Goal: Navigation & Orientation: Find specific page/section

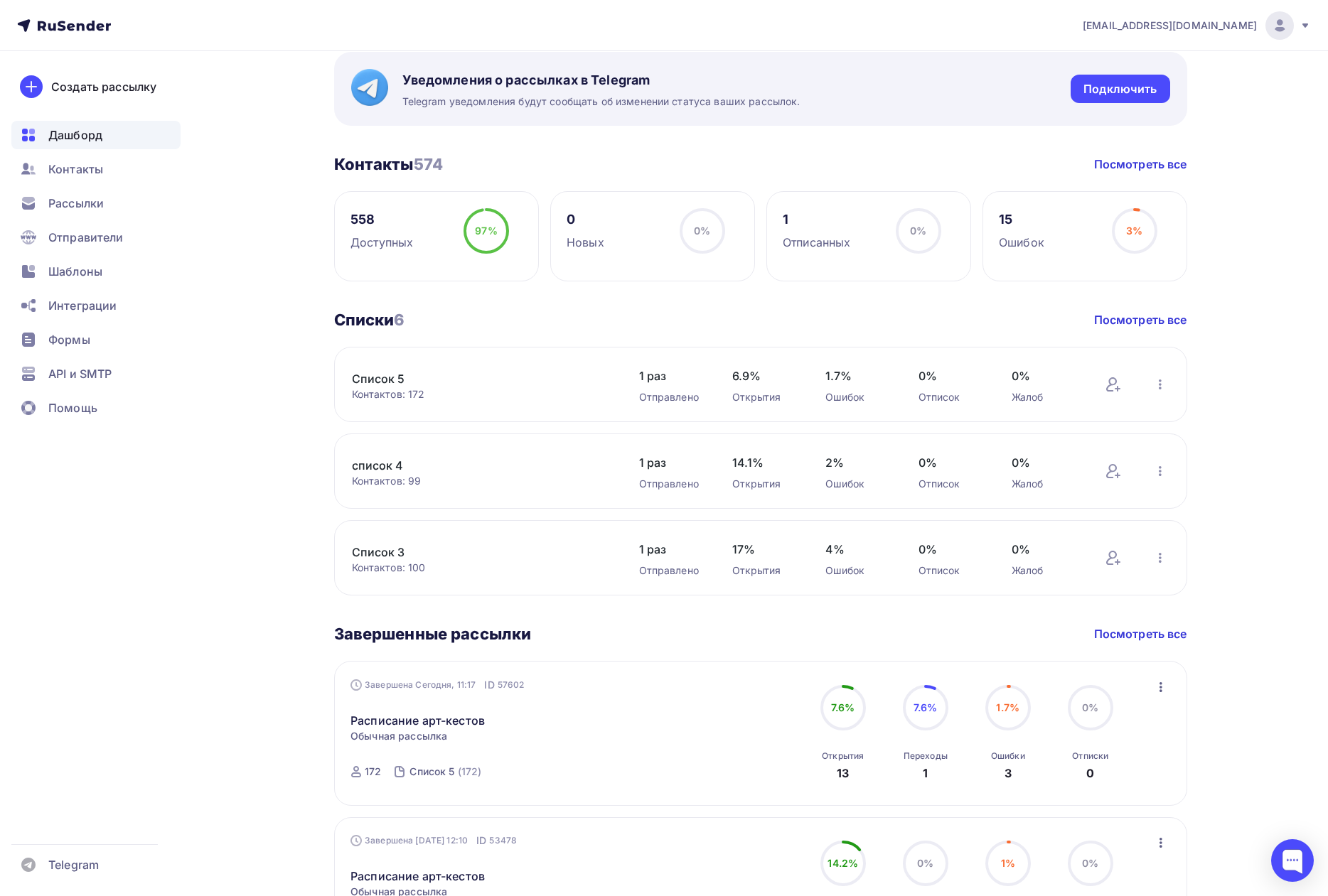
scroll to position [213, 0]
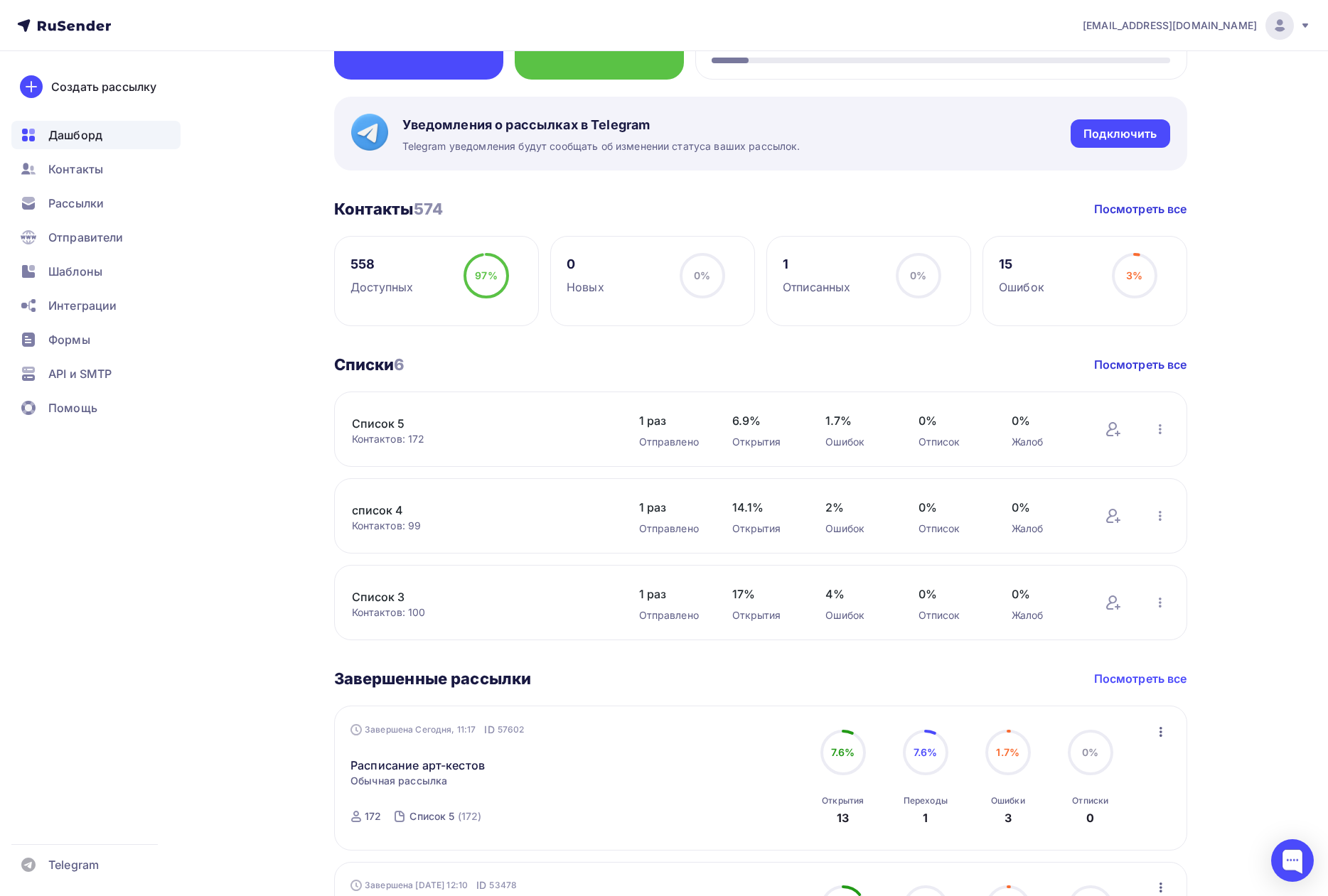
click at [1147, 676] on link "Посмотреть все" at bounding box center [1140, 678] width 93 height 17
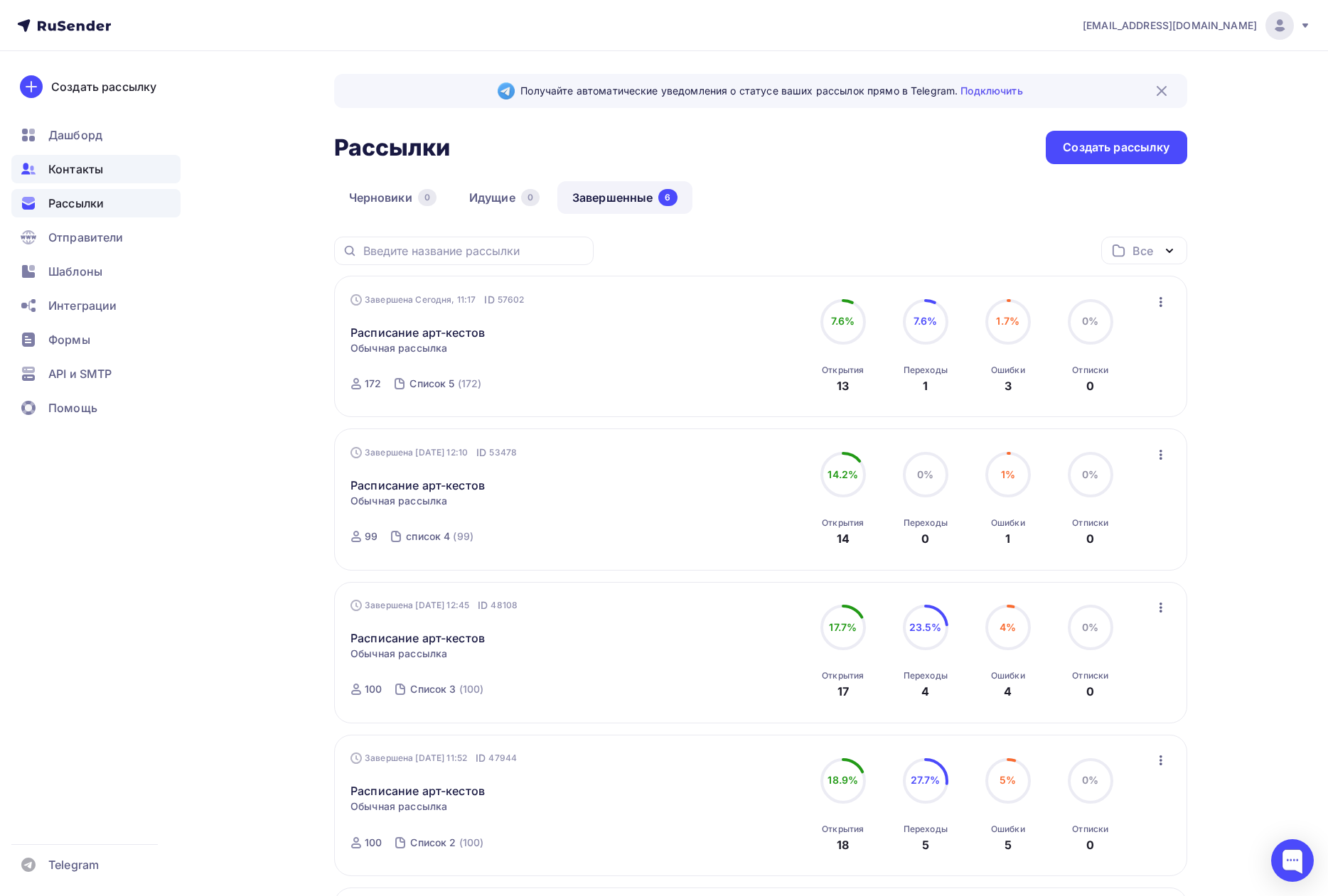
click at [75, 165] on span "Контакты" at bounding box center [76, 169] width 55 height 17
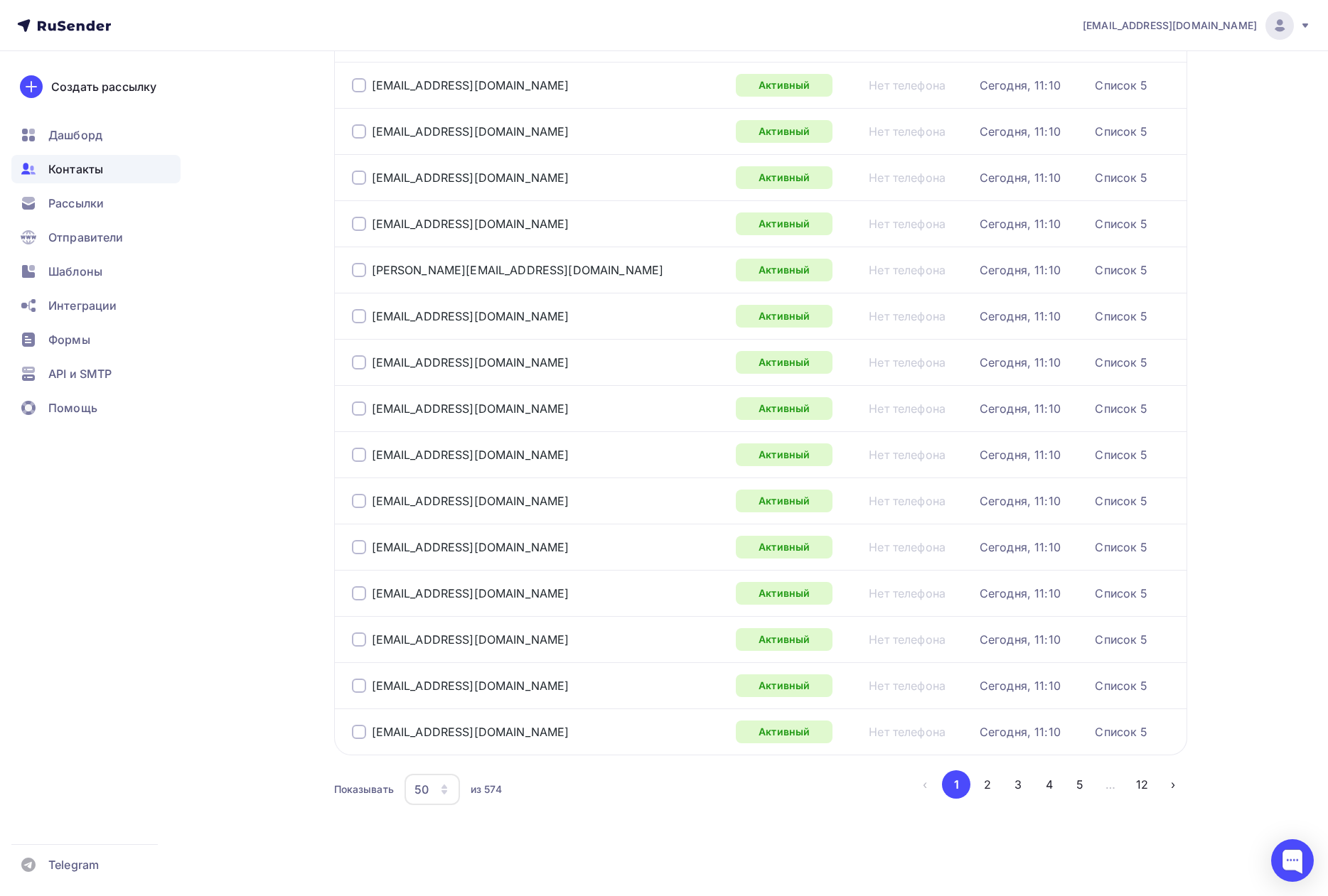
scroll to position [1826, 0]
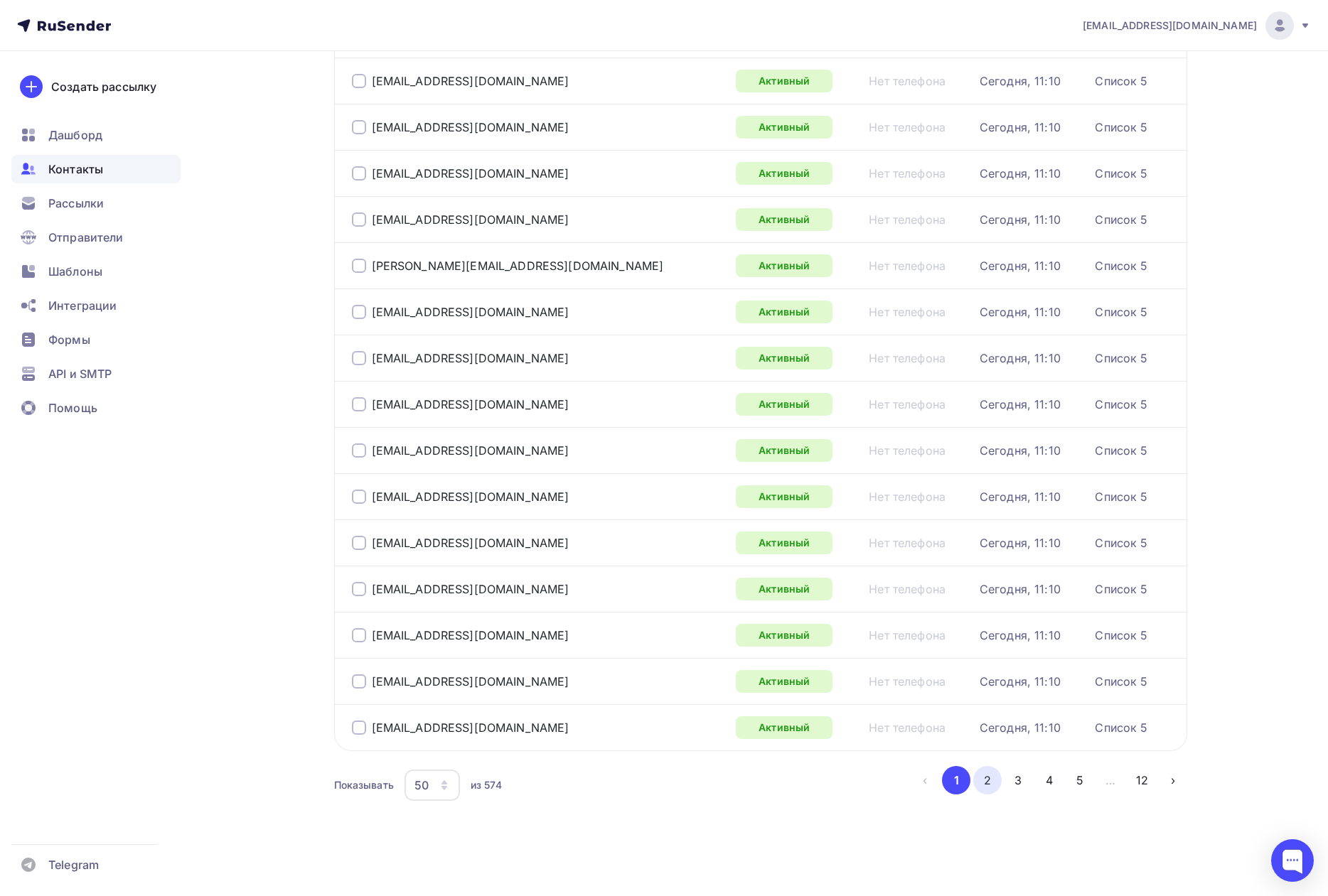
click at [992, 785] on button "2" at bounding box center [987, 780] width 28 height 28
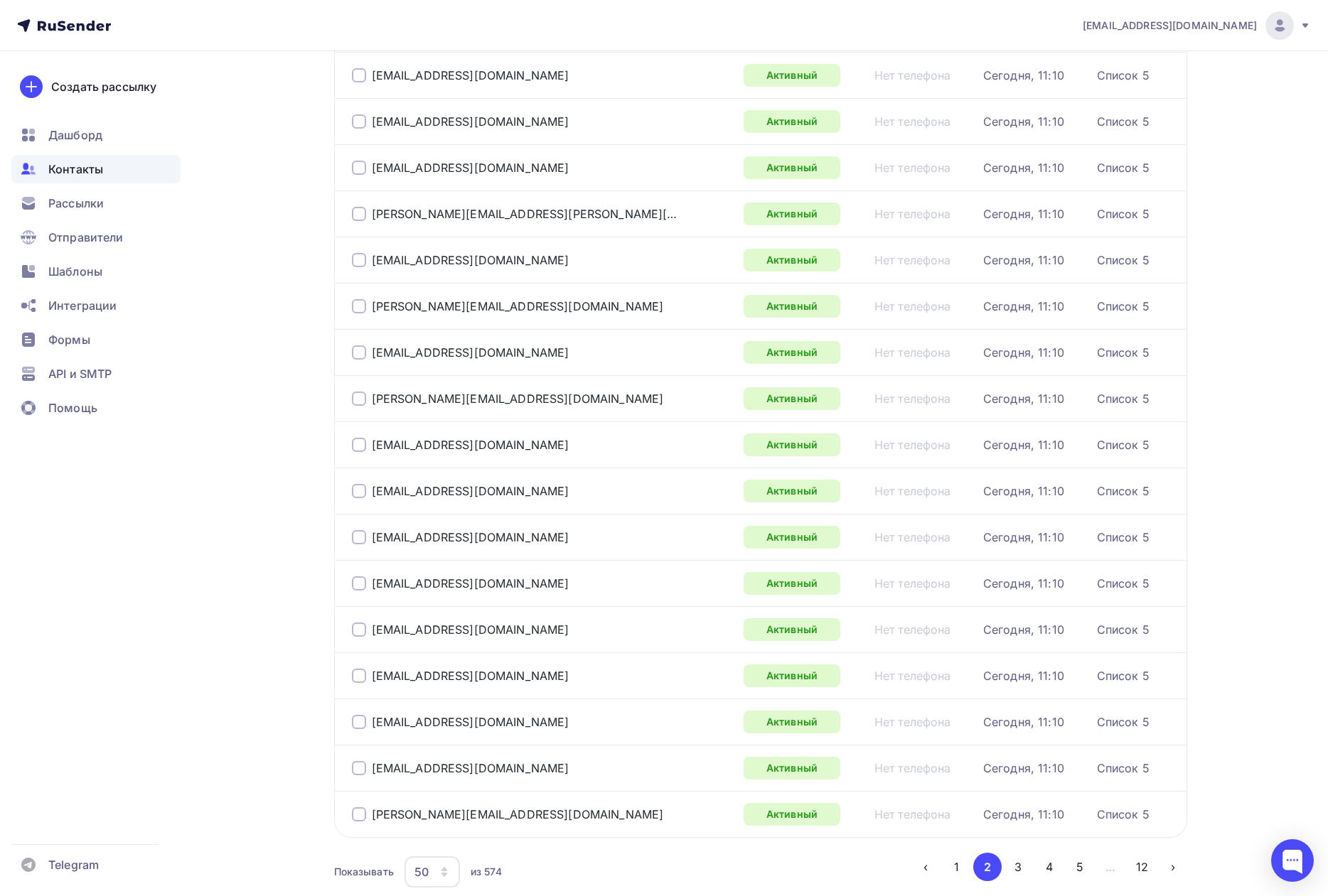
scroll to position [1818, 0]
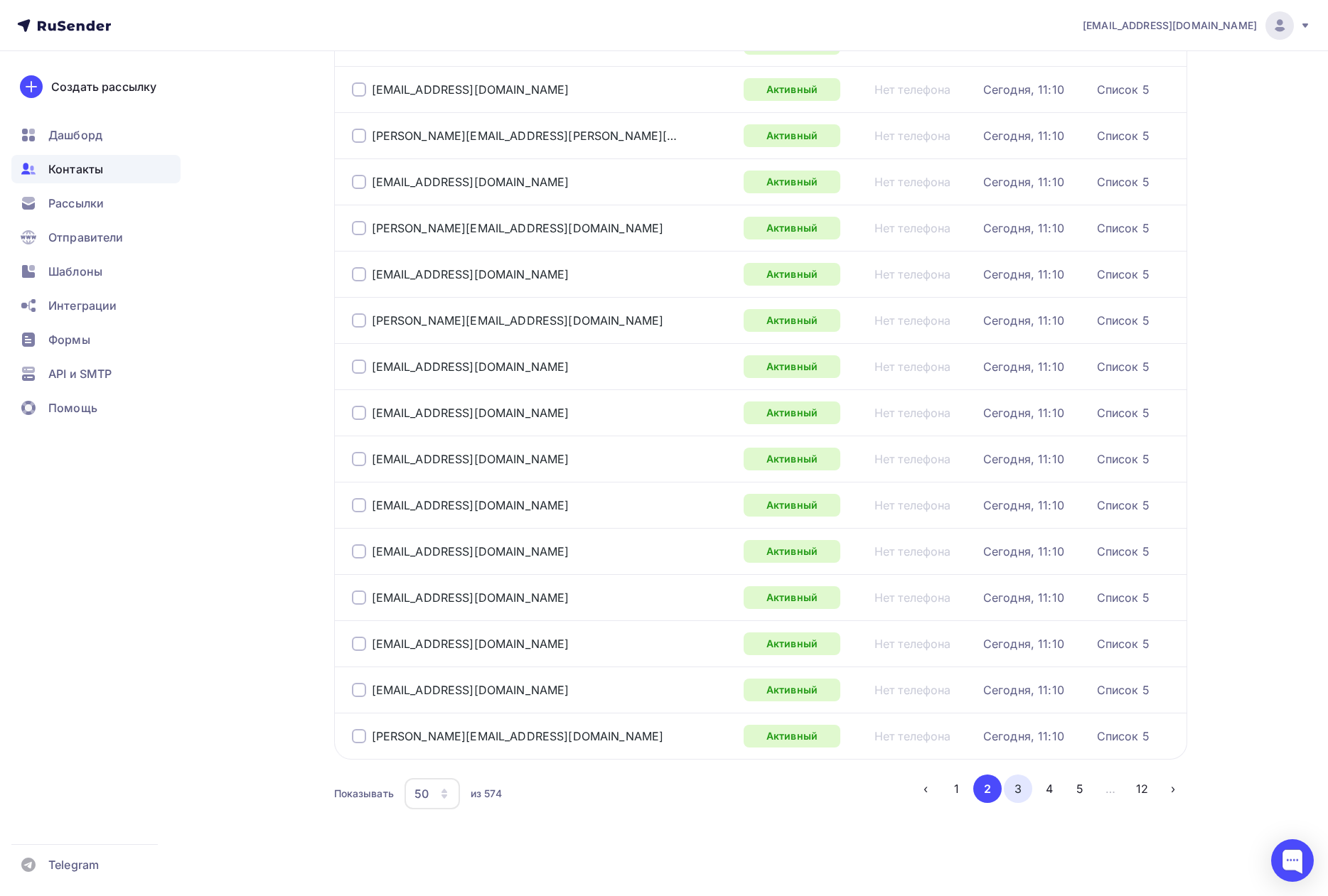
click at [1020, 796] on button "3" at bounding box center [1018, 789] width 28 height 28
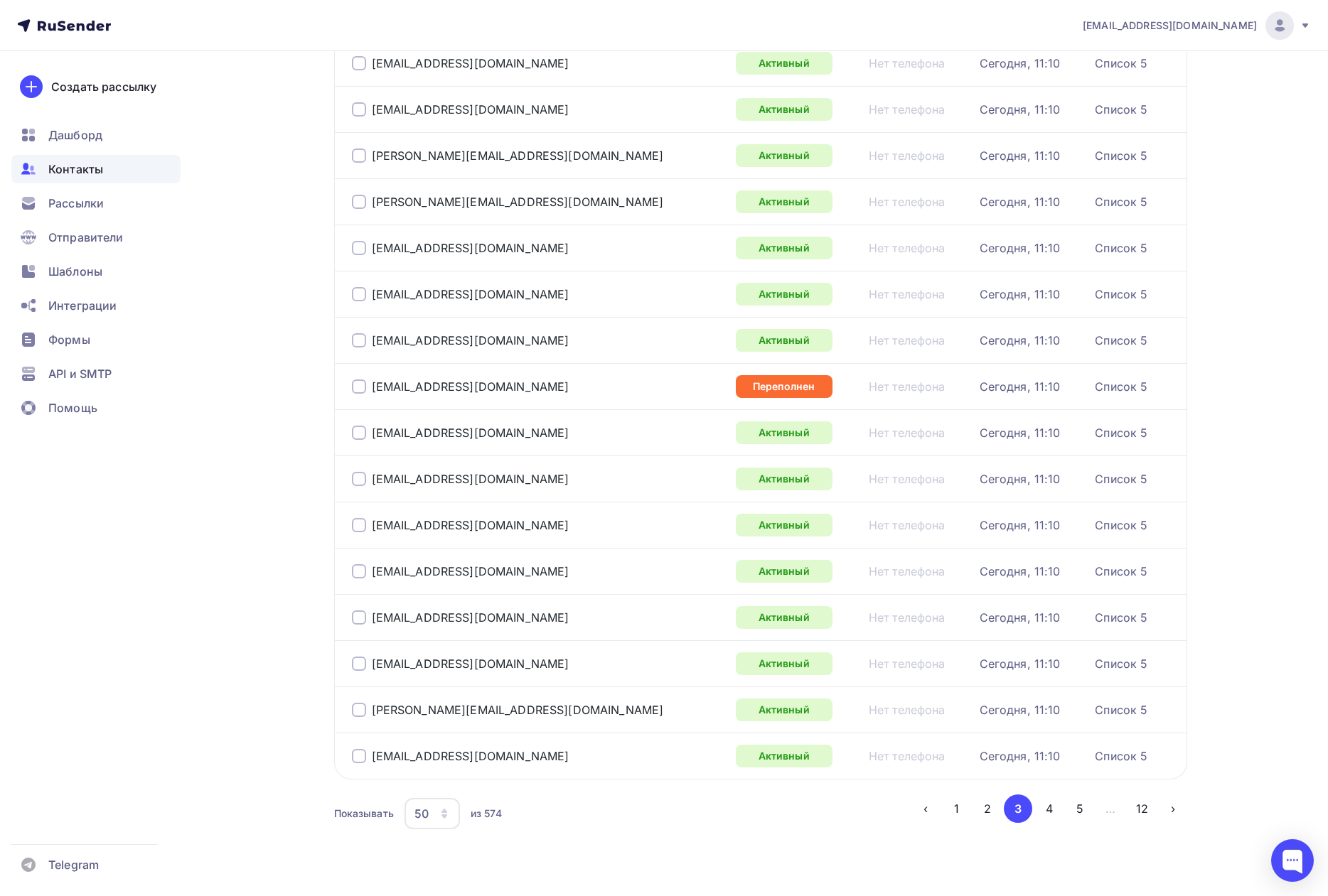
scroll to position [1826, 0]
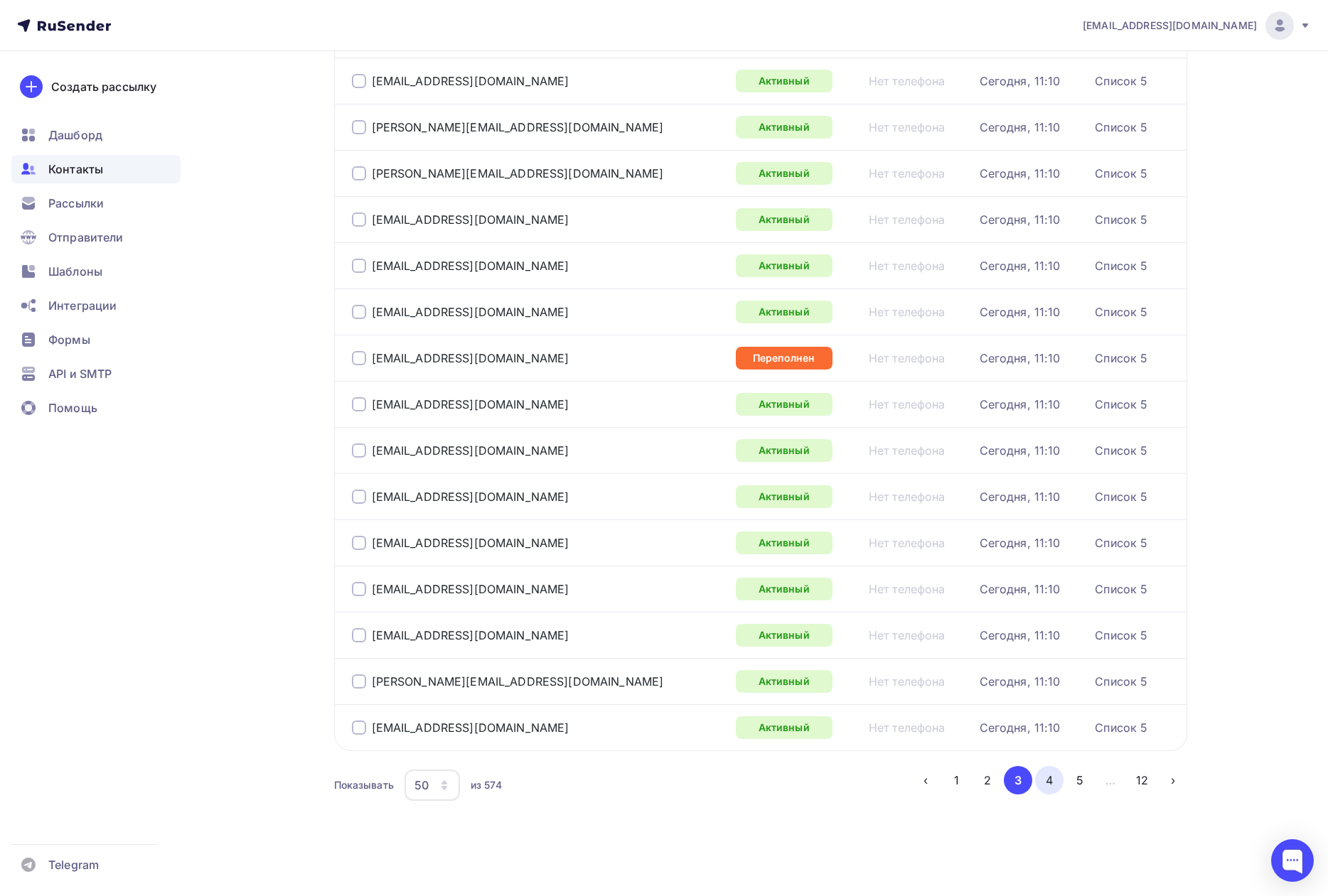
click at [1051, 788] on button "4" at bounding box center [1049, 780] width 28 height 28
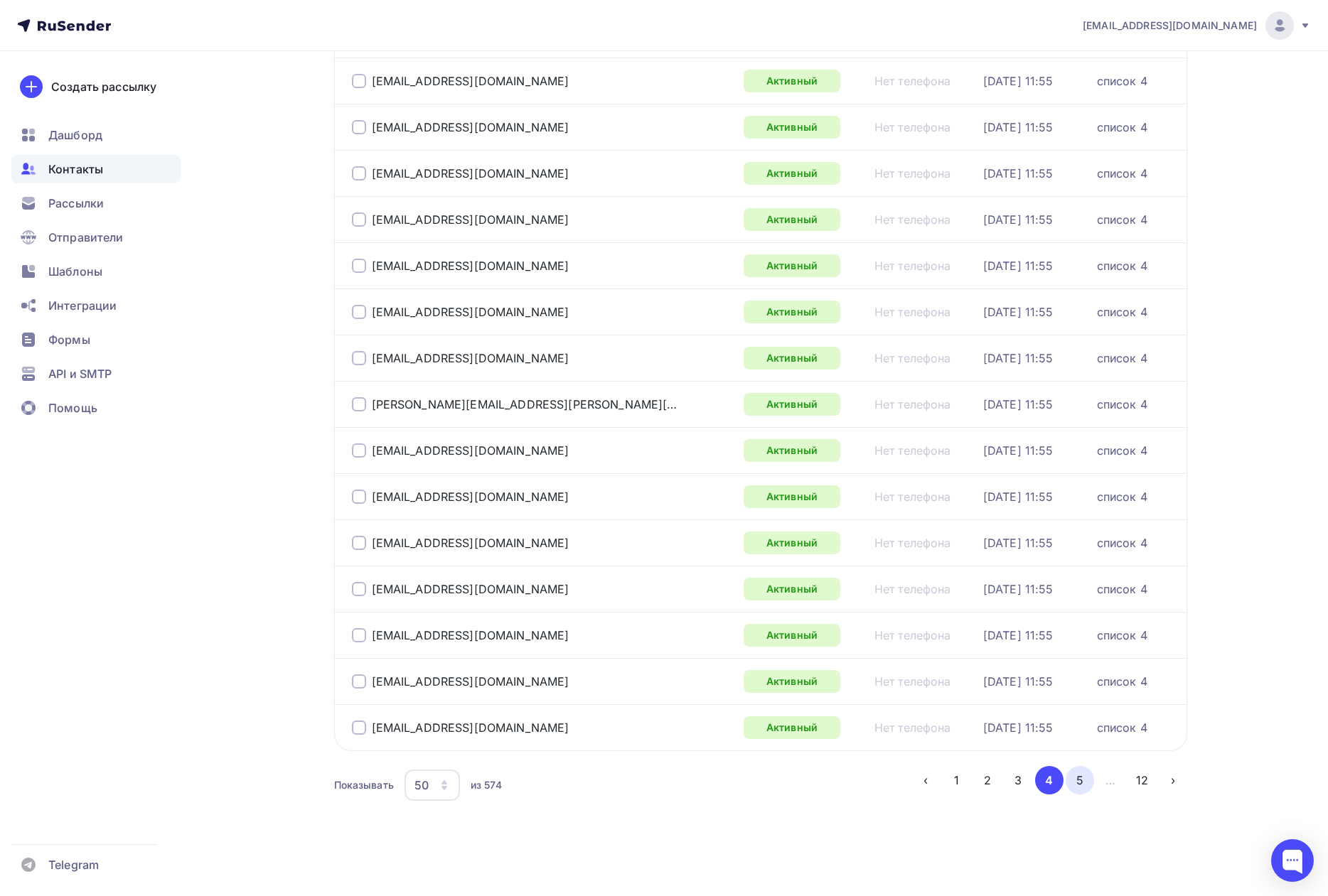
click at [1079, 782] on button "5" at bounding box center [1080, 780] width 28 height 28
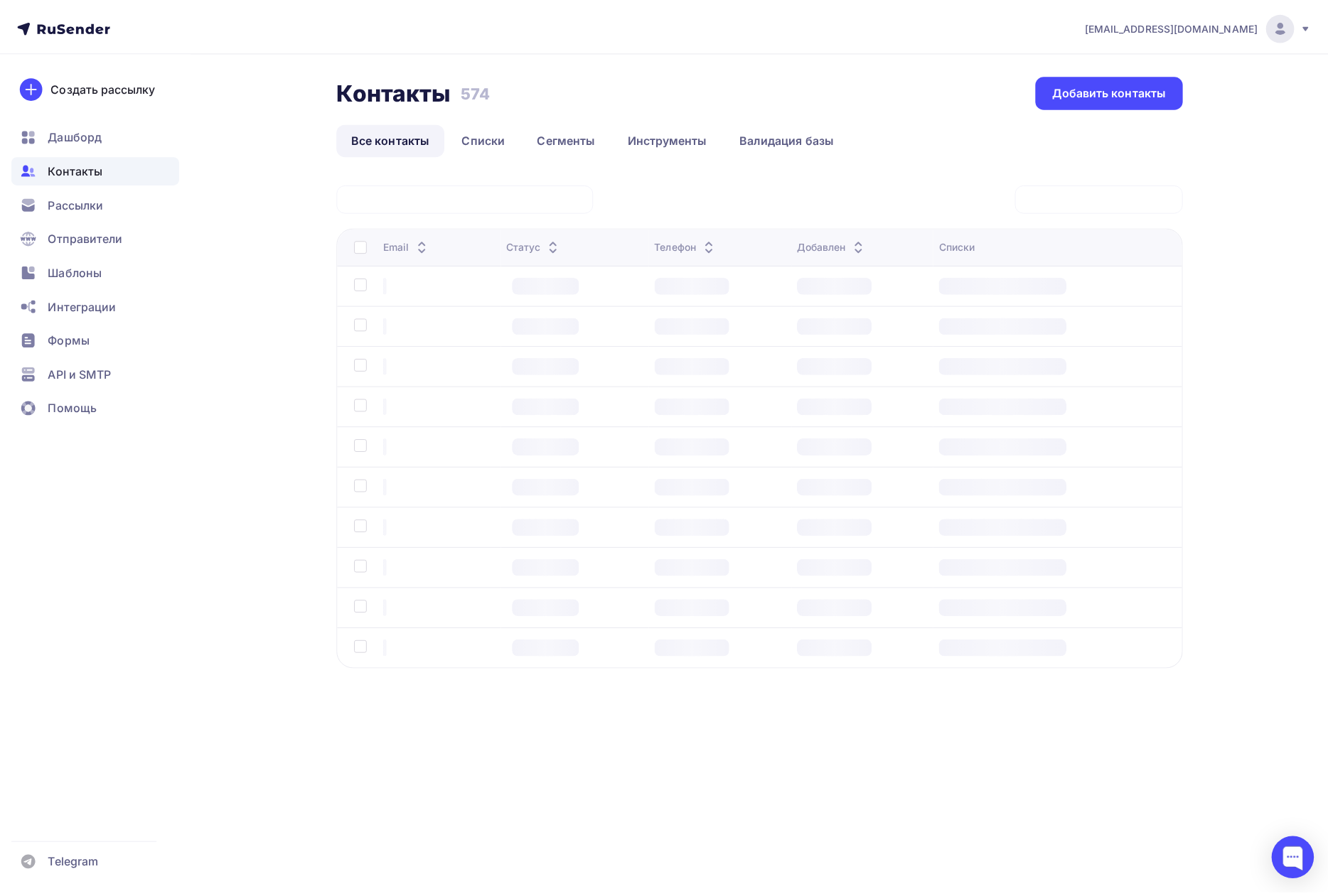
scroll to position [112, 0]
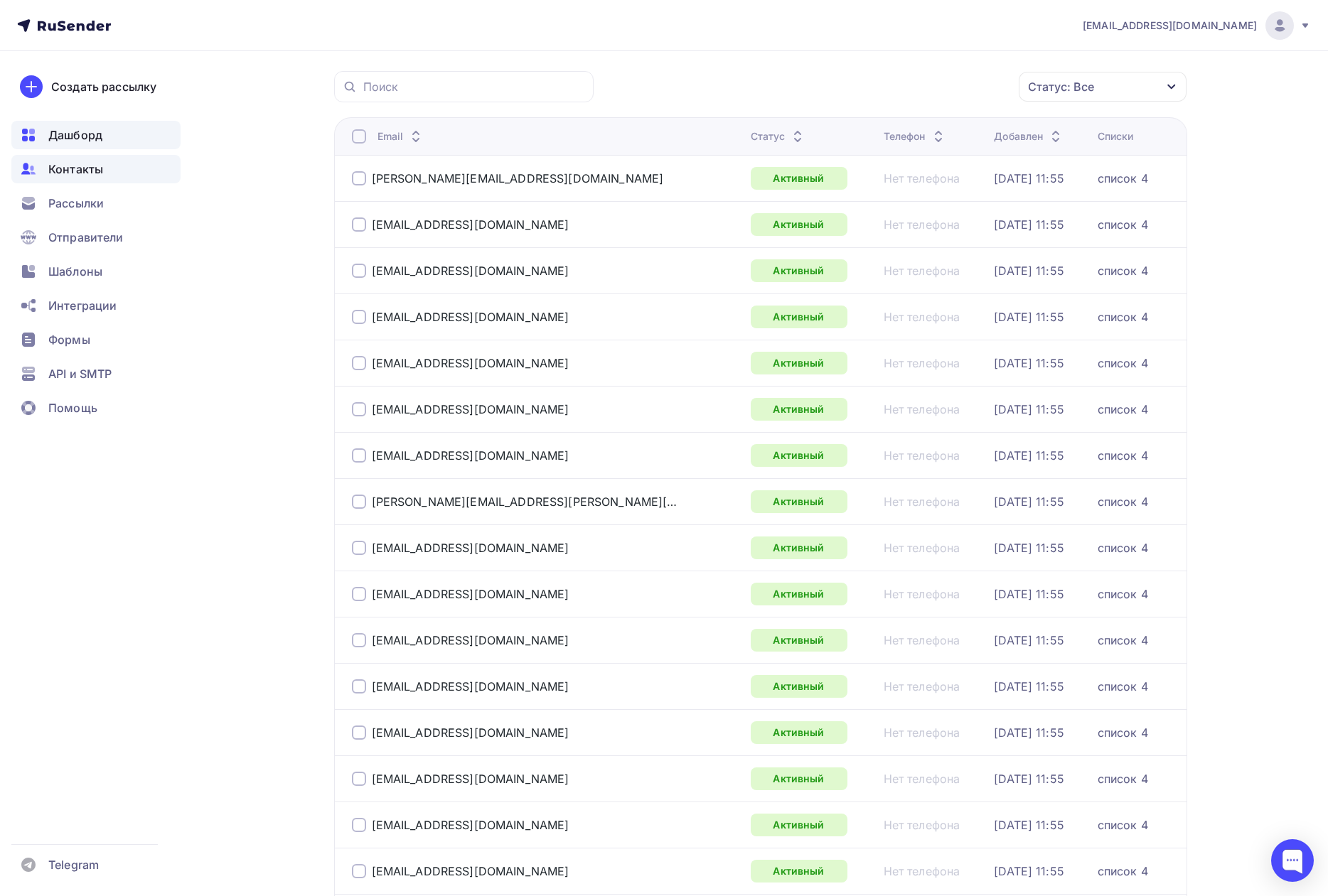
click at [56, 143] on span "Дашборд" at bounding box center [75, 134] width 54 height 17
